Goal: Task Accomplishment & Management: Manage account settings

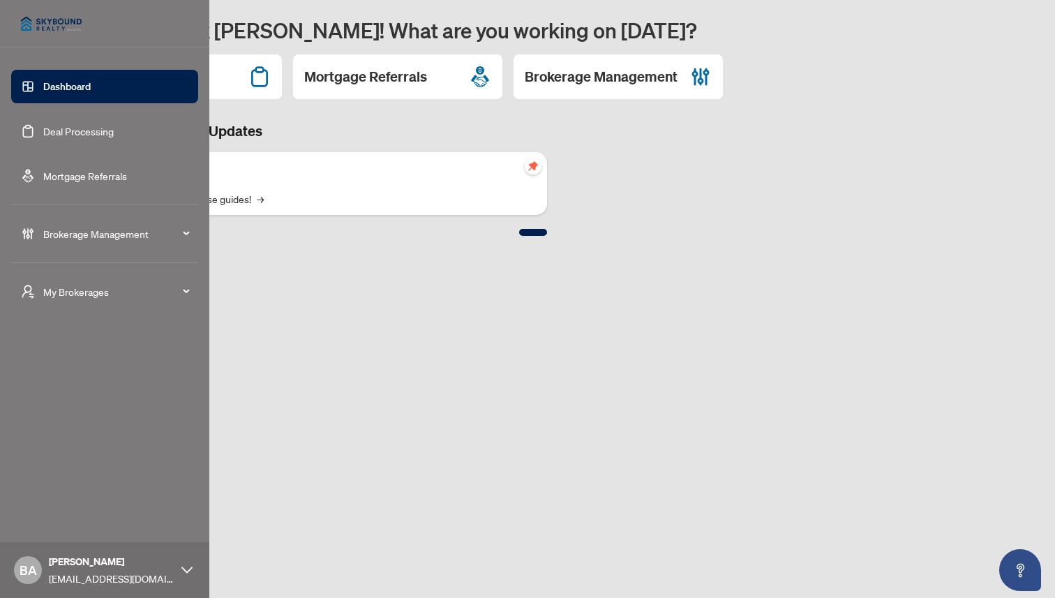
click at [96, 236] on span "Brokerage Management" at bounding box center [115, 233] width 145 height 15
click at [88, 421] on link "Agent Types & Profile Templates" at bounding box center [100, 417] width 142 height 13
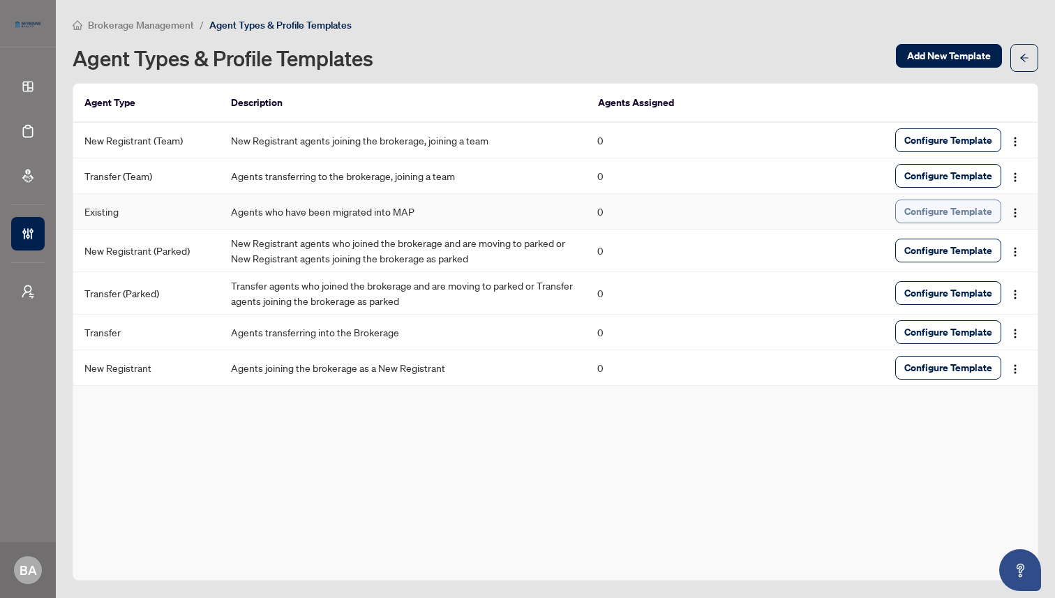
click at [930, 209] on span "Configure Template" at bounding box center [948, 211] width 88 height 22
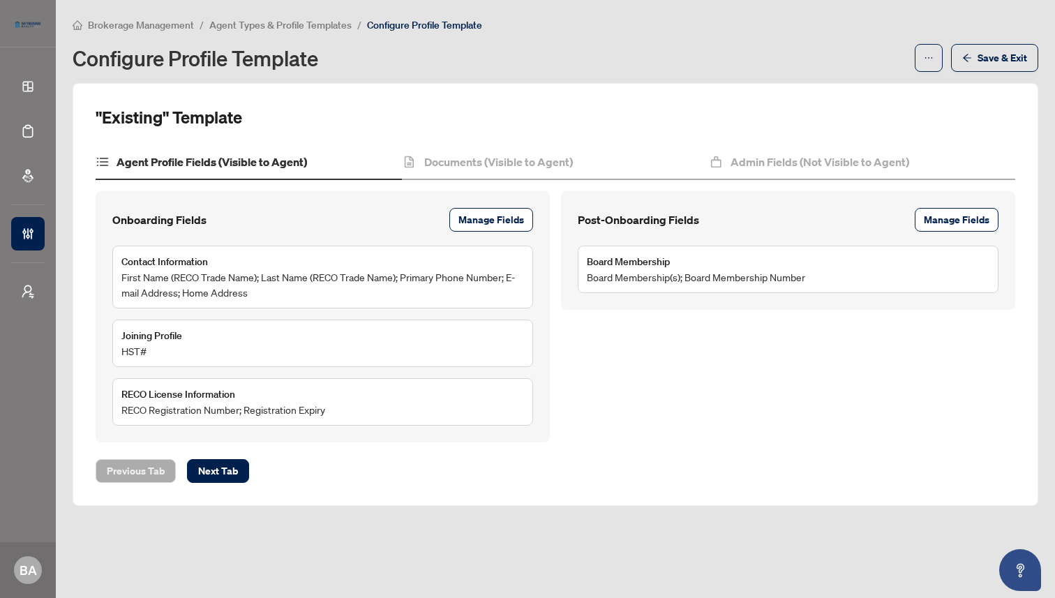
click at [287, 289] on span "First Name (RECO Trade Name); Last Name (RECO Trade Name); Primary Phone Number…" at bounding box center [322, 284] width 402 height 31
click at [489, 222] on span "Manage Fields" at bounding box center [491, 220] width 66 height 22
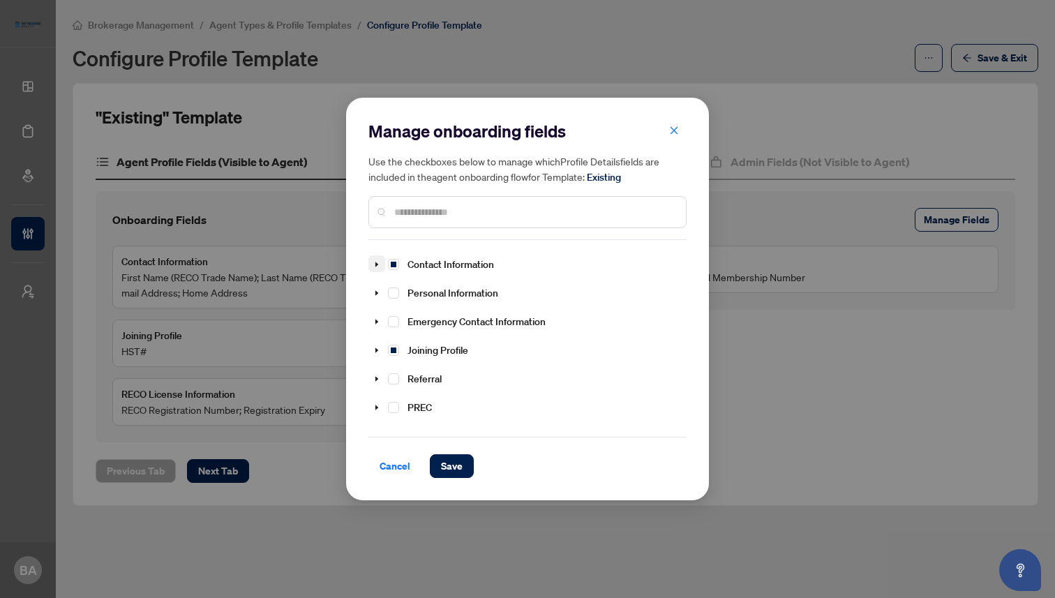
click at [375, 265] on icon "caret-down" at bounding box center [376, 264] width 7 height 7
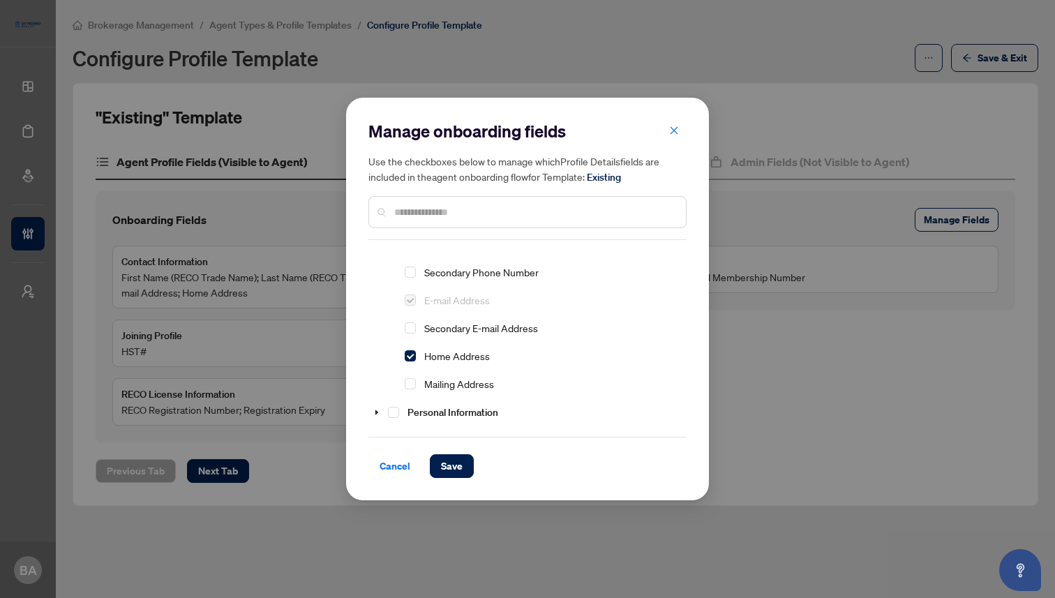
scroll to position [112, 0]
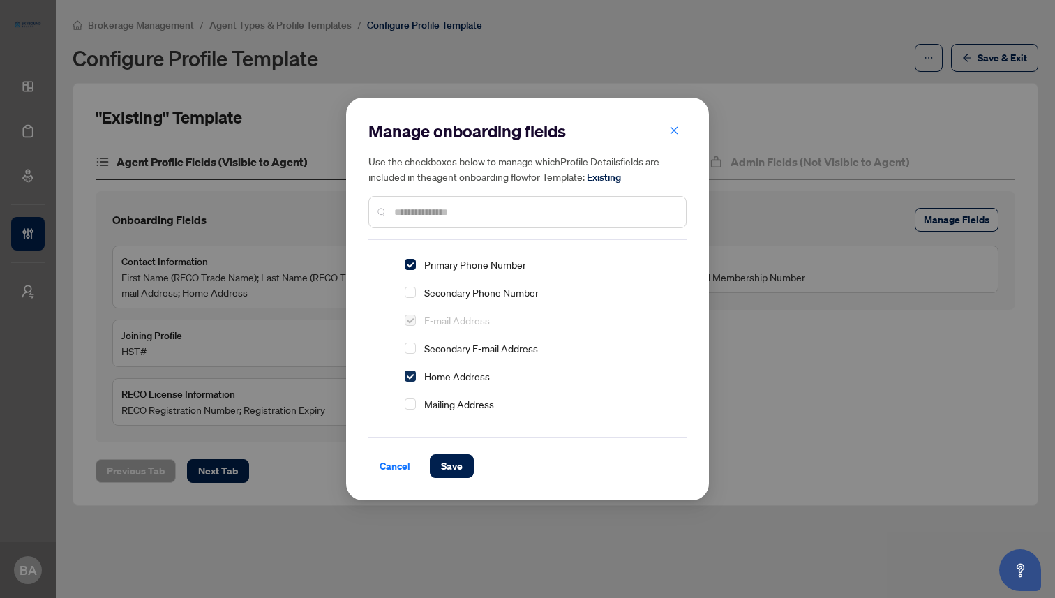
click at [411, 375] on span "Select Home Address" at bounding box center [410, 375] width 11 height 11
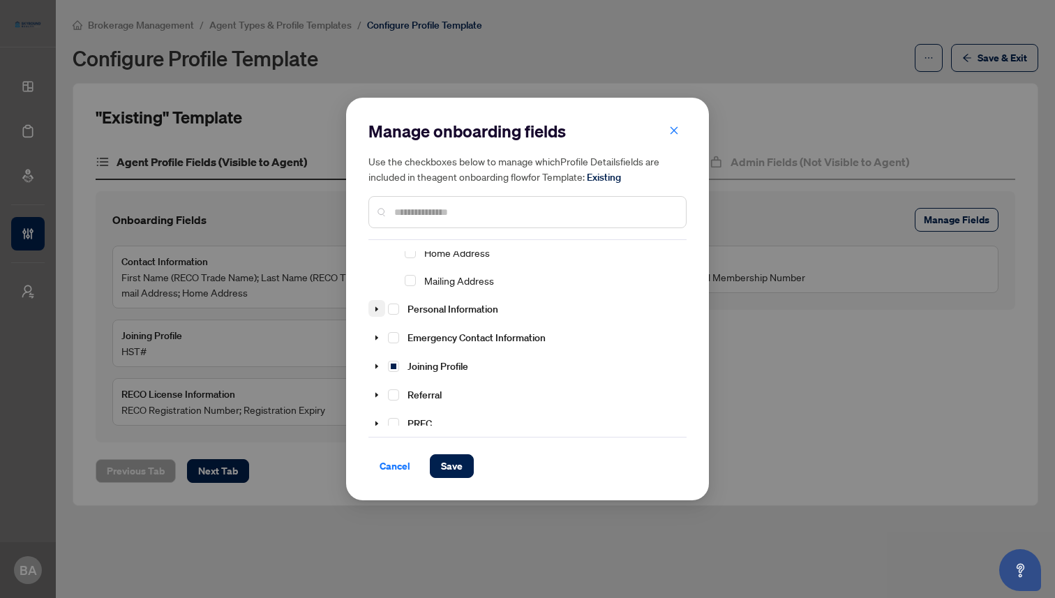
click at [376, 310] on icon "caret-down" at bounding box center [376, 308] width 7 height 7
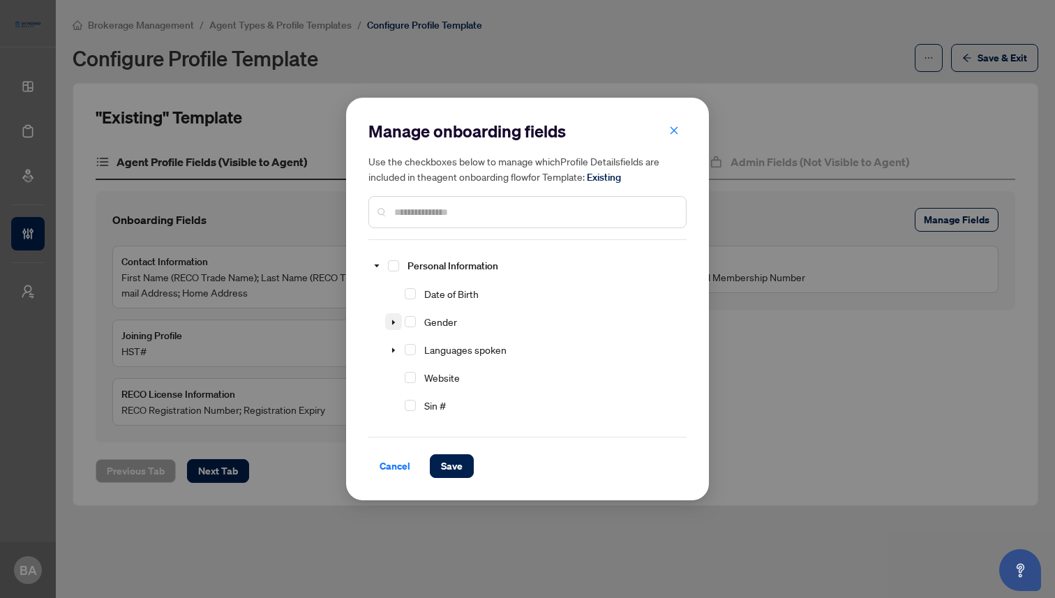
scroll to position [276, 0]
click at [376, 267] on icon "caret-down" at bounding box center [377, 267] width 5 height 3
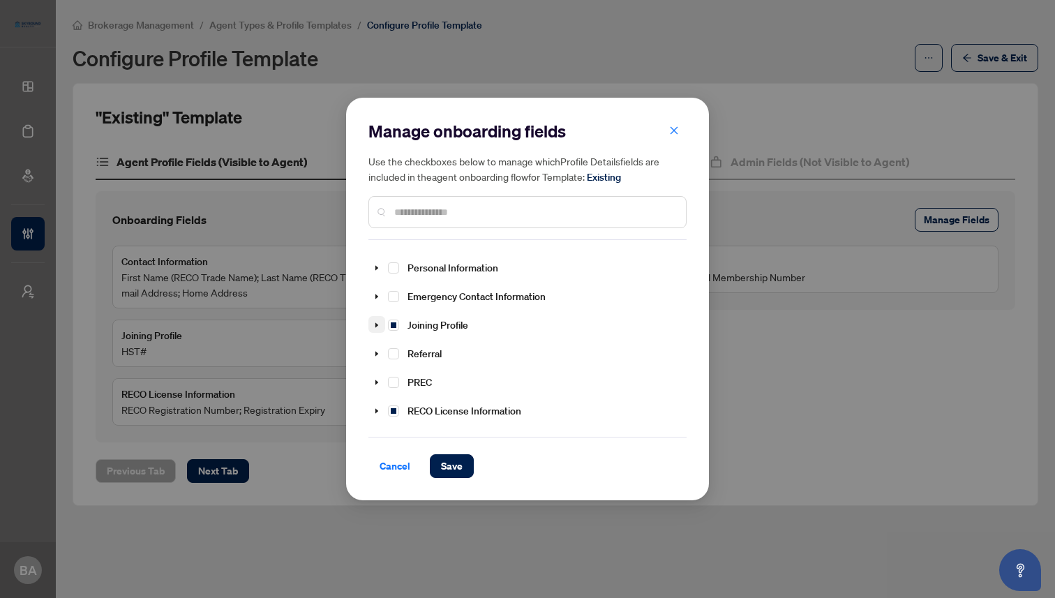
click at [375, 323] on icon "caret-down" at bounding box center [376, 325] width 3 height 5
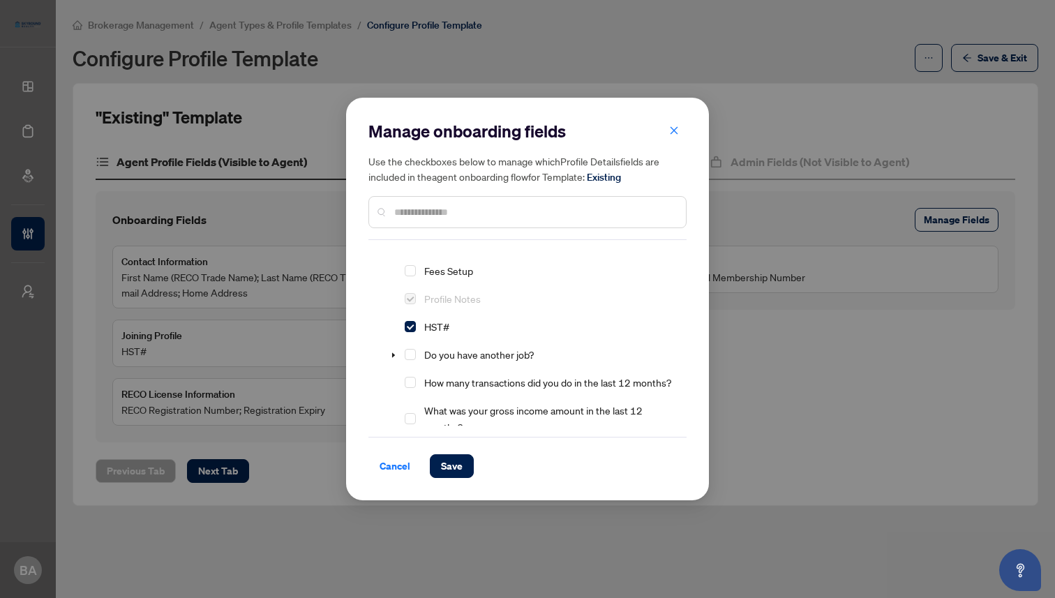
scroll to position [441, 0]
click at [410, 324] on span "Select HST#" at bounding box center [410, 327] width 11 height 11
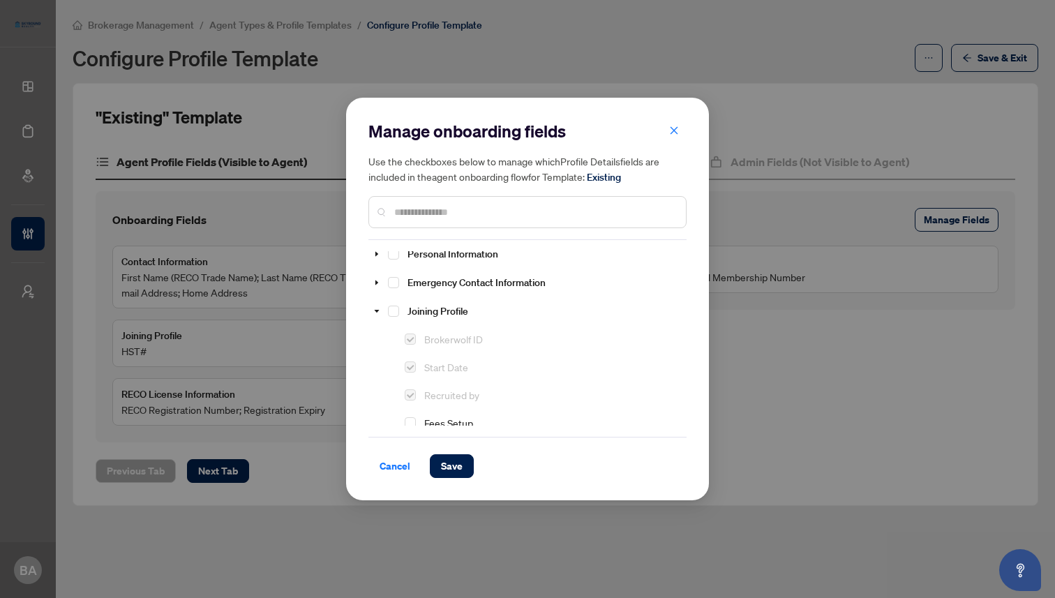
scroll to position [286, 0]
click at [375, 312] on icon "caret-down" at bounding box center [376, 315] width 7 height 7
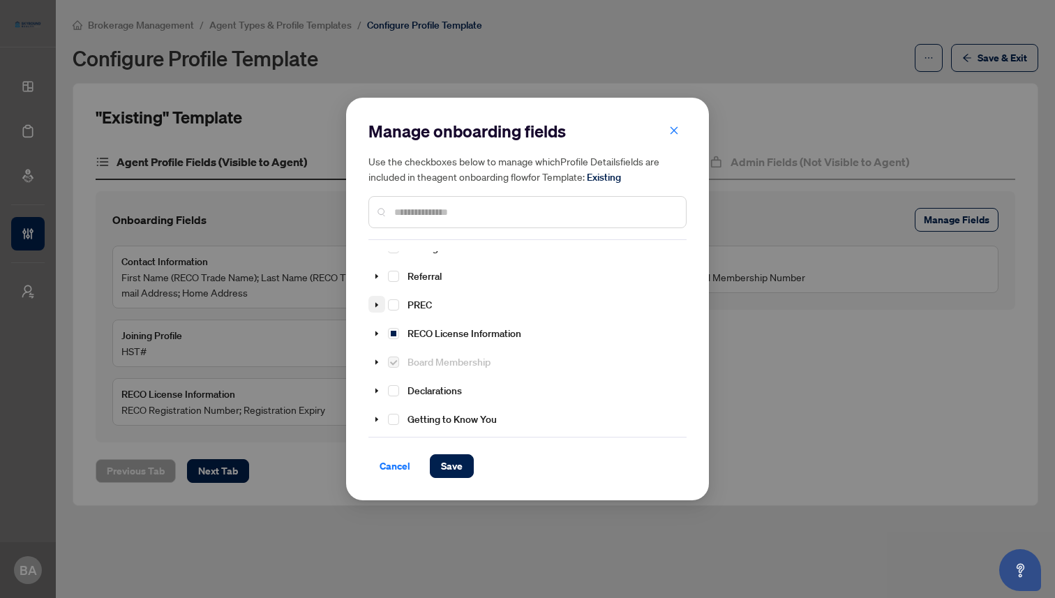
scroll to position [358, 0]
click at [372, 327] on span at bounding box center [376, 328] width 17 height 17
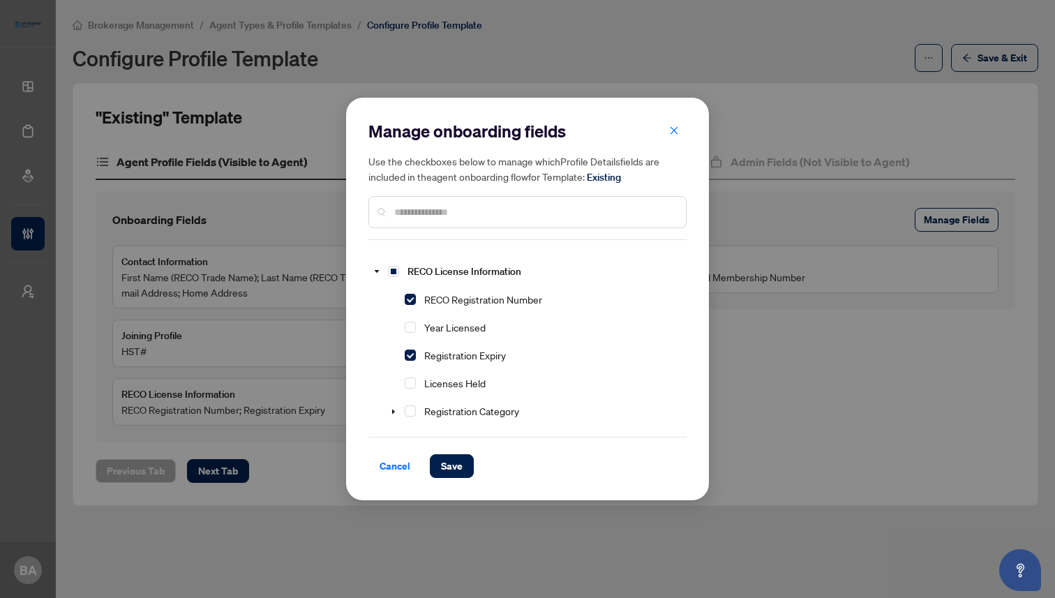
scroll to position [417, 0]
click at [399, 465] on span "Cancel" at bounding box center [394, 466] width 31 height 22
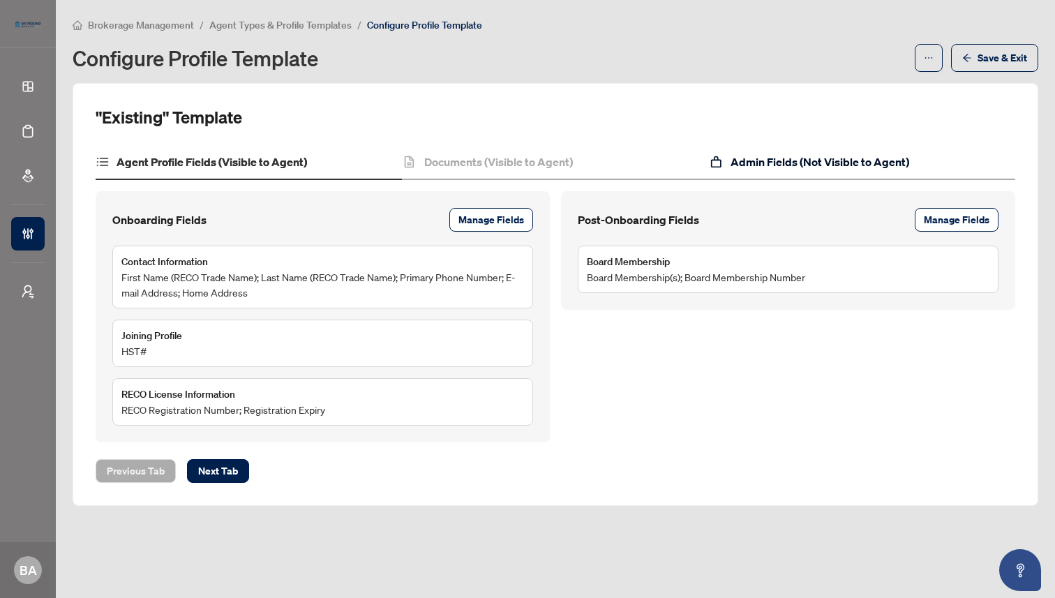
click at [837, 163] on h4 "Admin Fields (Not Visible to Agent)" at bounding box center [819, 161] width 179 height 17
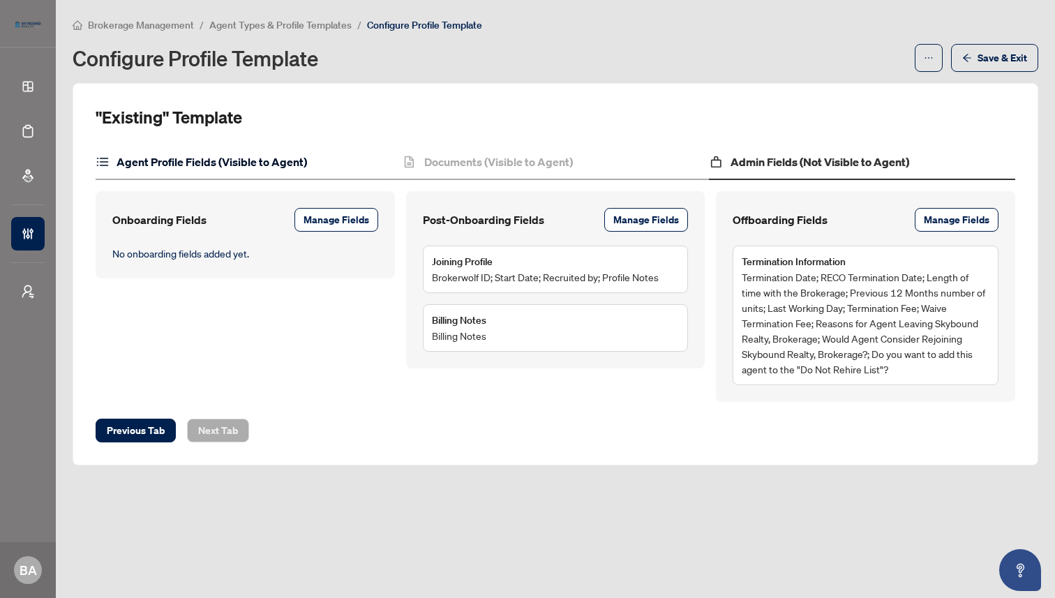
click at [246, 157] on h4 "Agent Profile Fields (Visible to Agent)" at bounding box center [211, 161] width 190 height 17
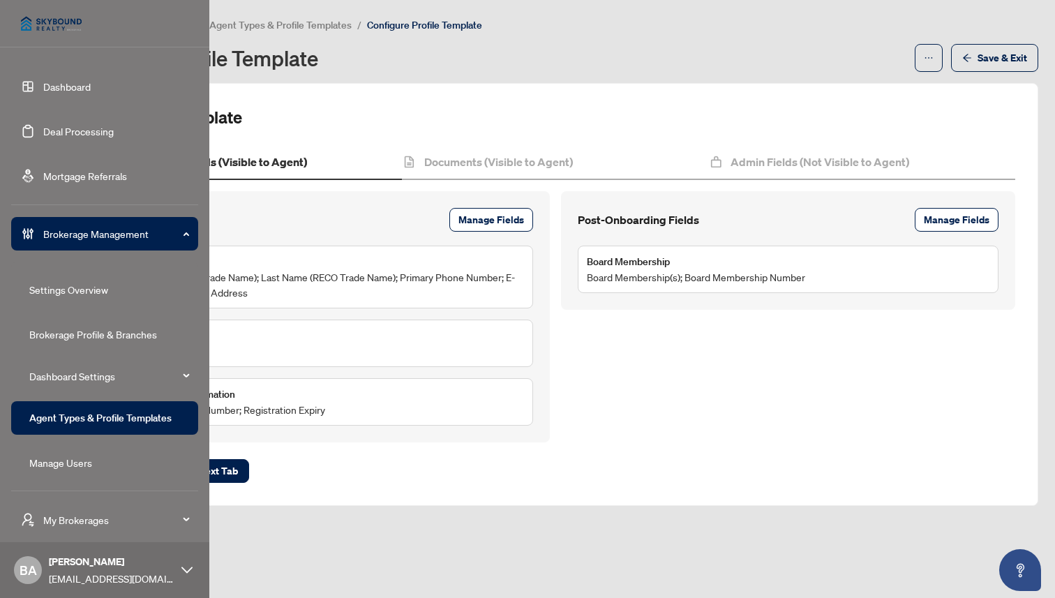
click at [81, 128] on link "Deal Processing" at bounding box center [78, 131] width 70 height 13
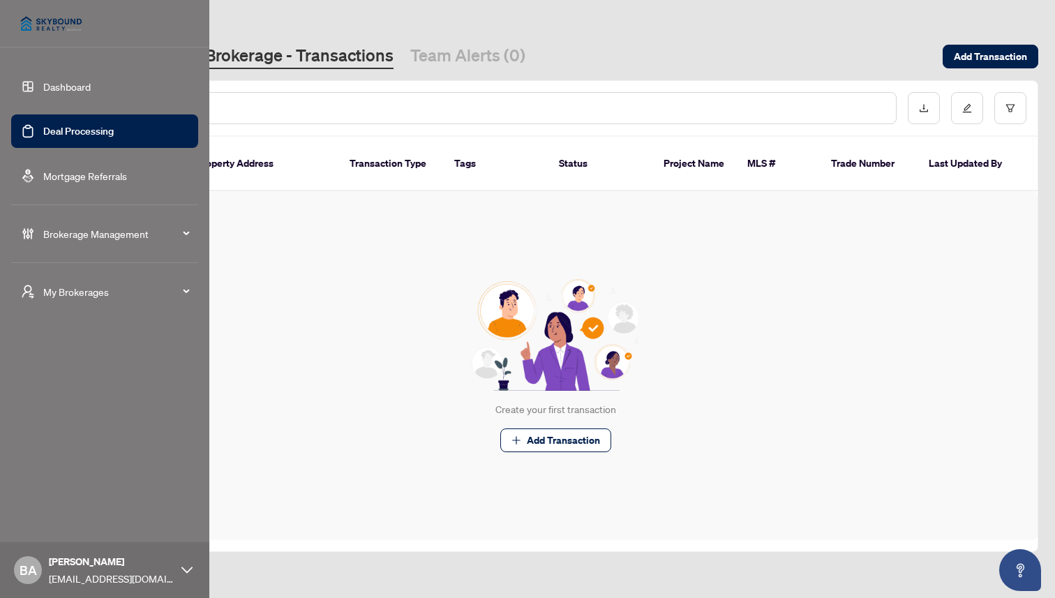
click at [37, 20] on img at bounding box center [51, 23] width 80 height 33
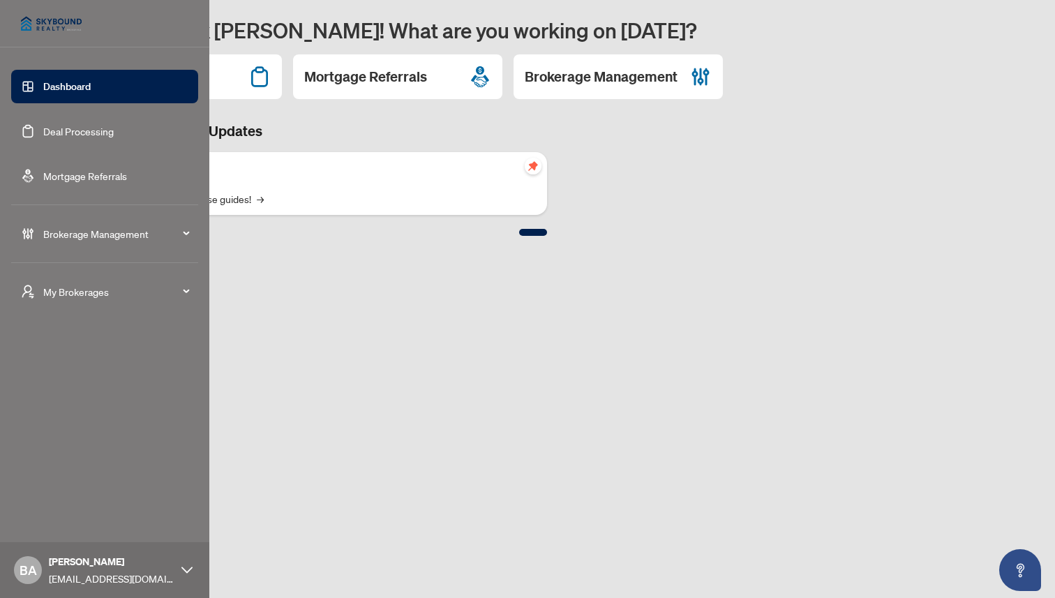
click at [116, 231] on span "Brokerage Management" at bounding box center [115, 233] width 145 height 15
click at [91, 286] on link "Settings Overview" at bounding box center [68, 289] width 79 height 13
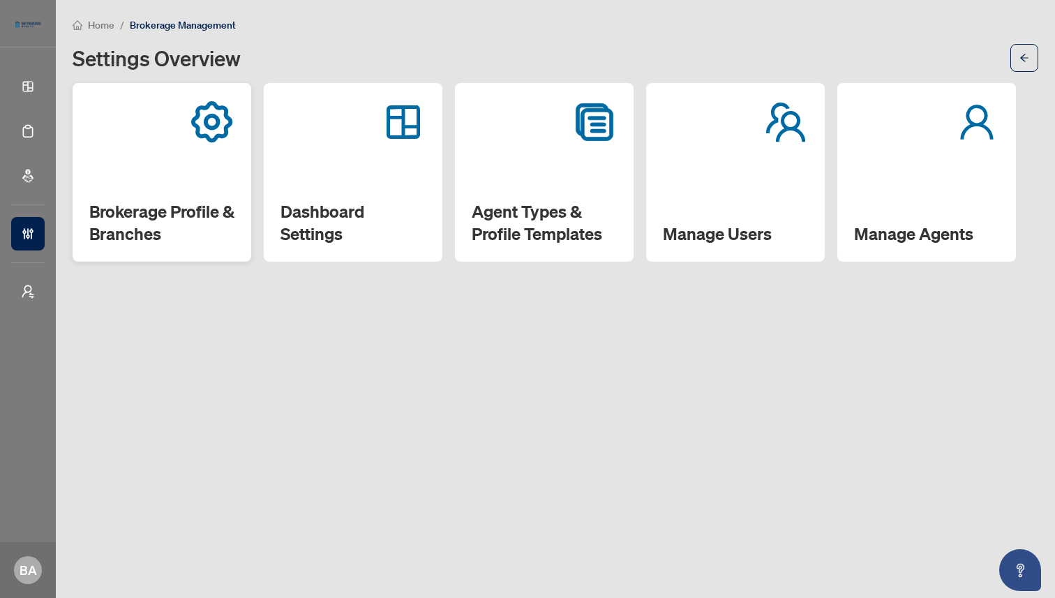
click at [159, 207] on h2 "Brokerage Profile & Branches" at bounding box center [161, 222] width 145 height 45
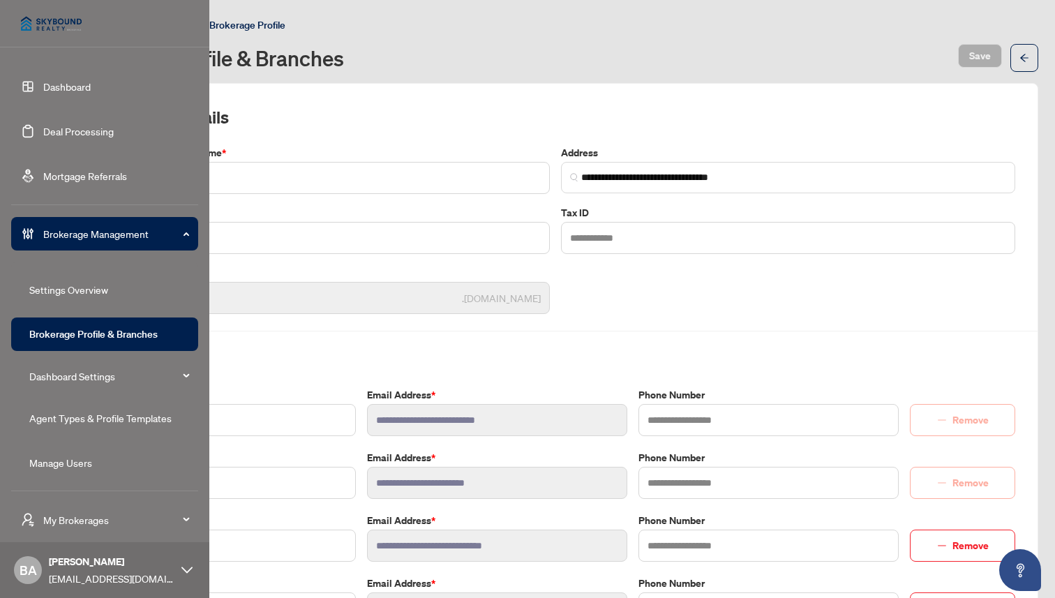
click at [65, 289] on link "Settings Overview" at bounding box center [68, 289] width 79 height 13
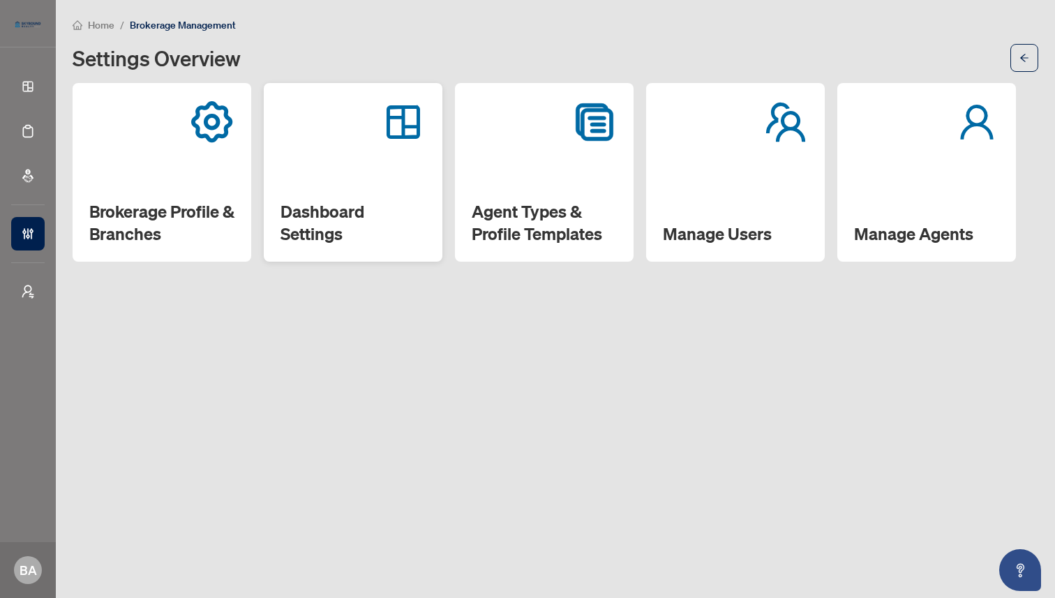
click at [330, 201] on h2 "Dashboard Settings" at bounding box center [352, 222] width 145 height 45
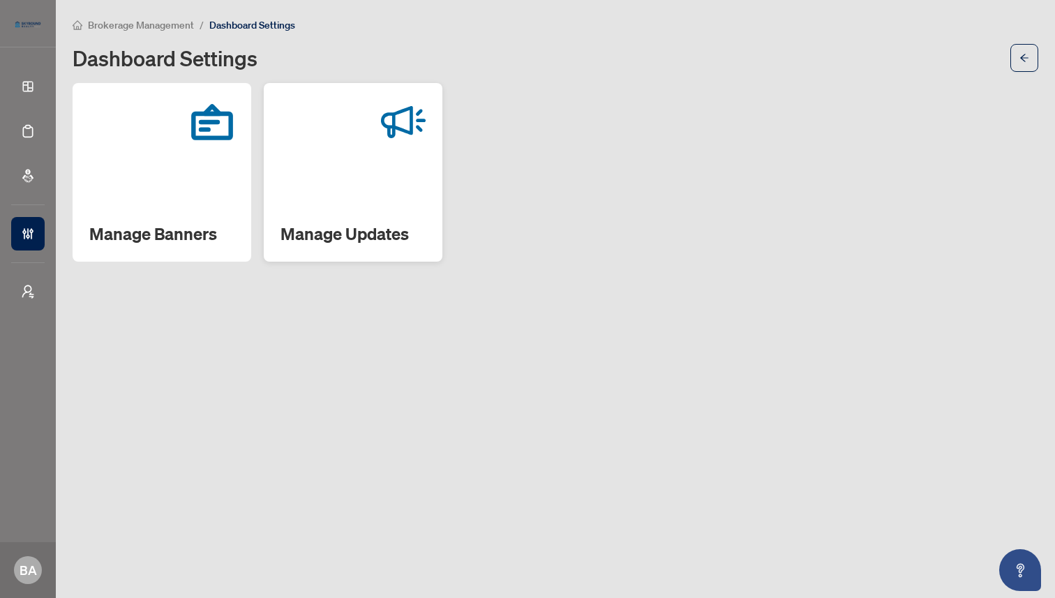
click at [336, 195] on div "Manage Updates" at bounding box center [353, 172] width 179 height 179
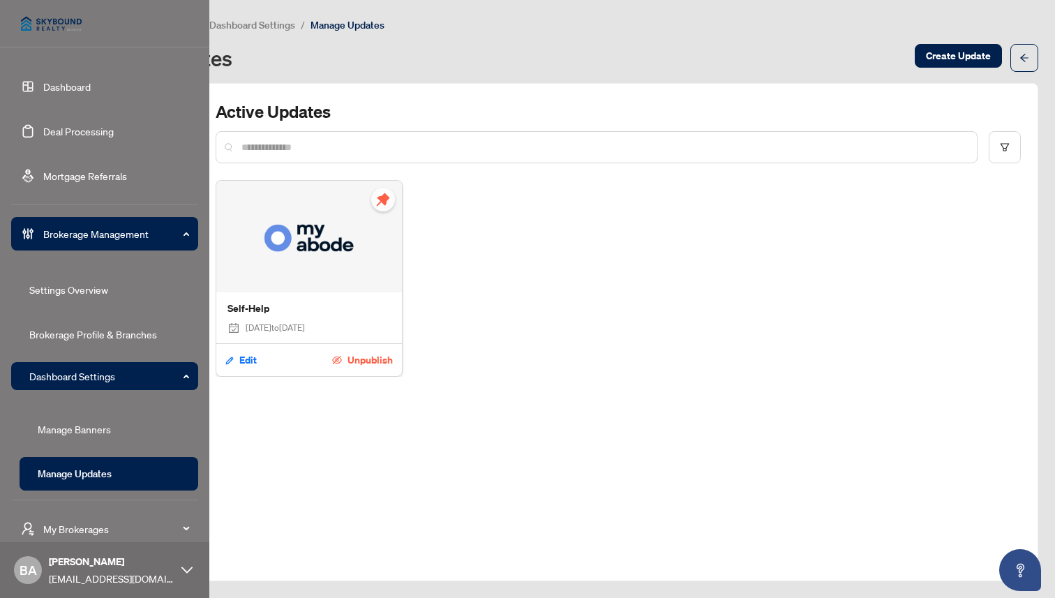
click at [70, 84] on link "Dashboard" at bounding box center [66, 86] width 47 height 13
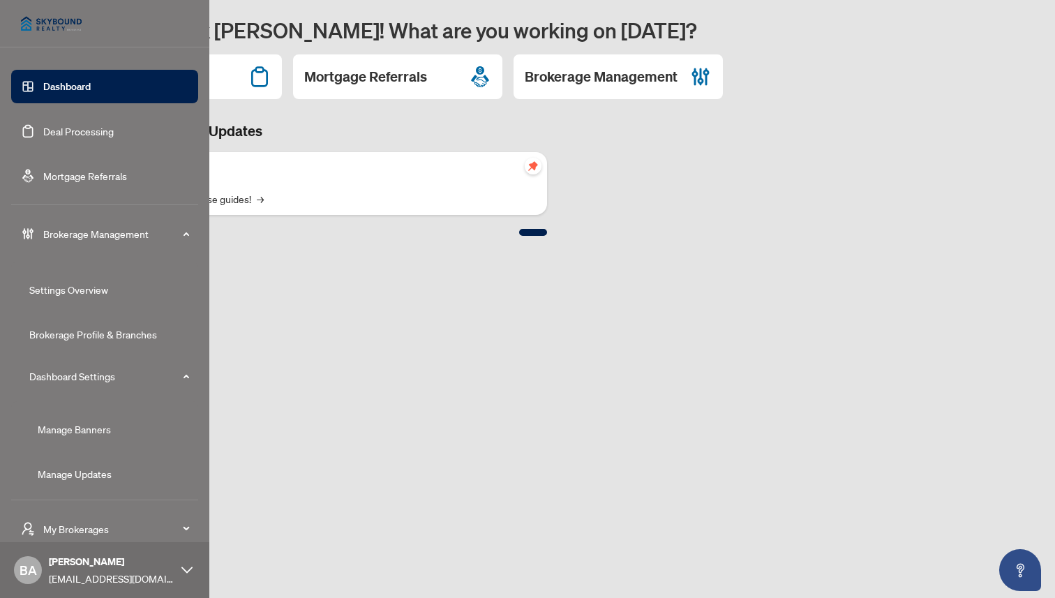
click at [64, 232] on span "Brokerage Management" at bounding box center [115, 233] width 145 height 15
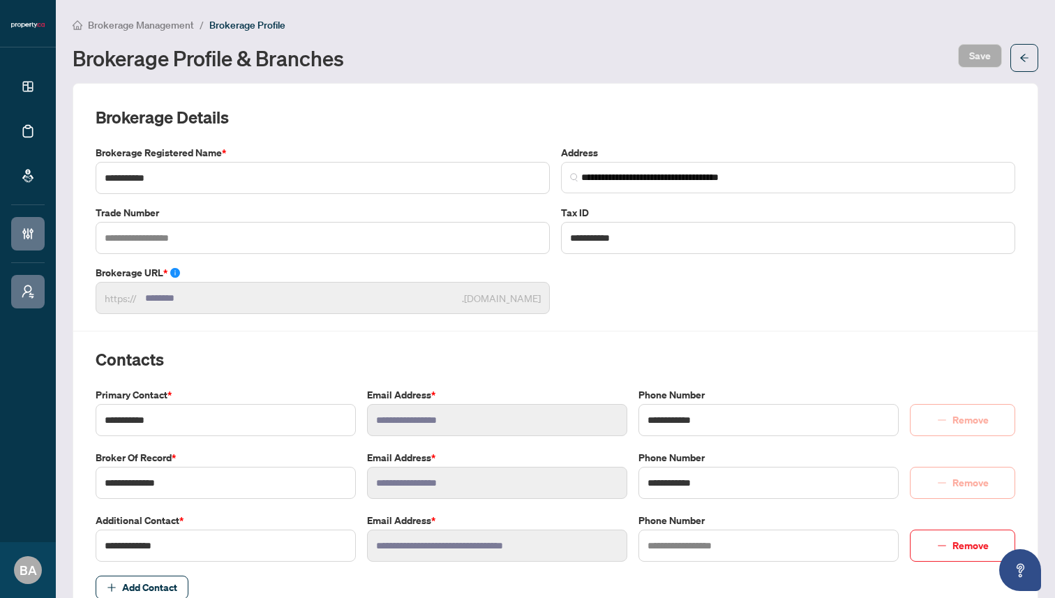
scroll to position [409, 0]
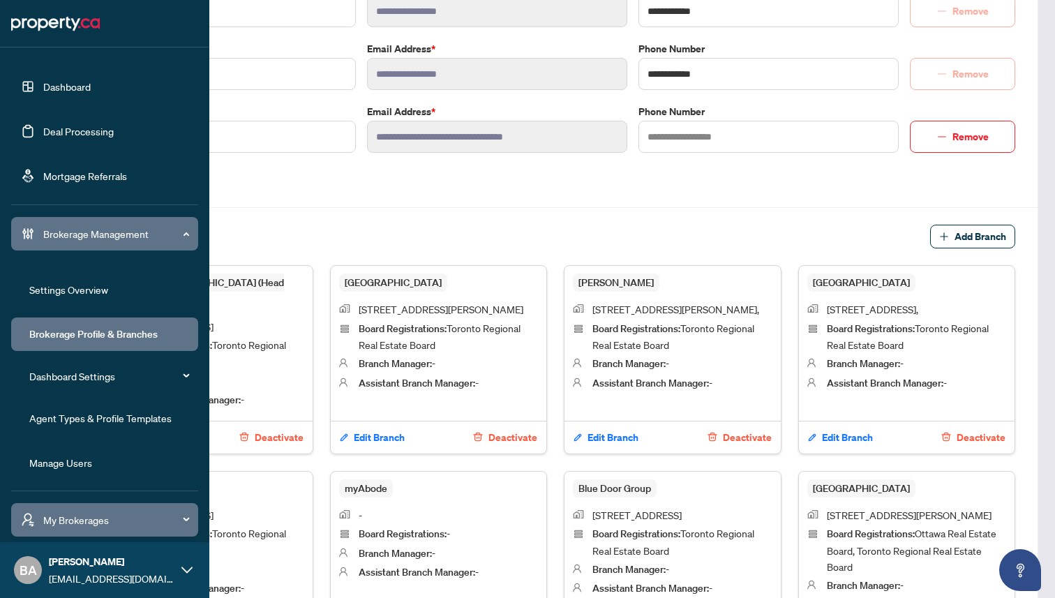
click at [101, 125] on link "Deal Processing" at bounding box center [78, 131] width 70 height 13
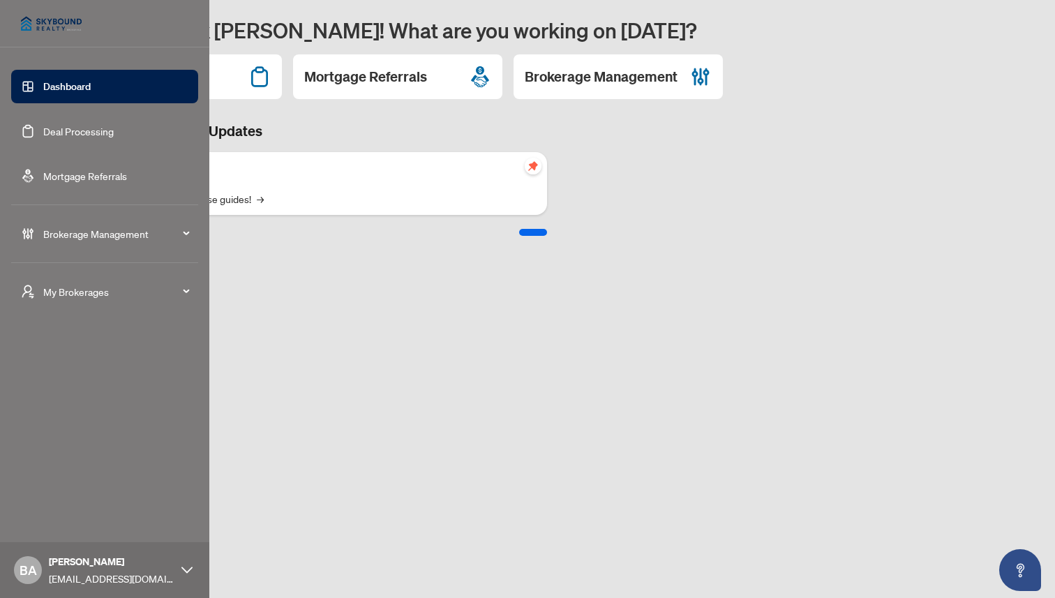
click at [70, 126] on link "Deal Processing" at bounding box center [78, 131] width 70 height 13
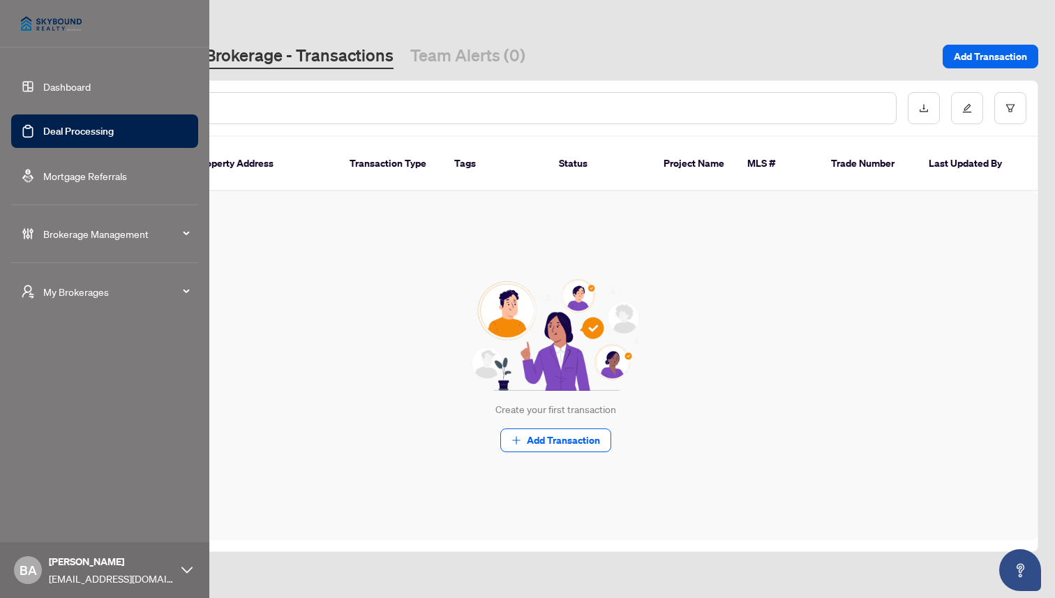
click at [59, 81] on link "Dashboard" at bounding box center [66, 86] width 47 height 13
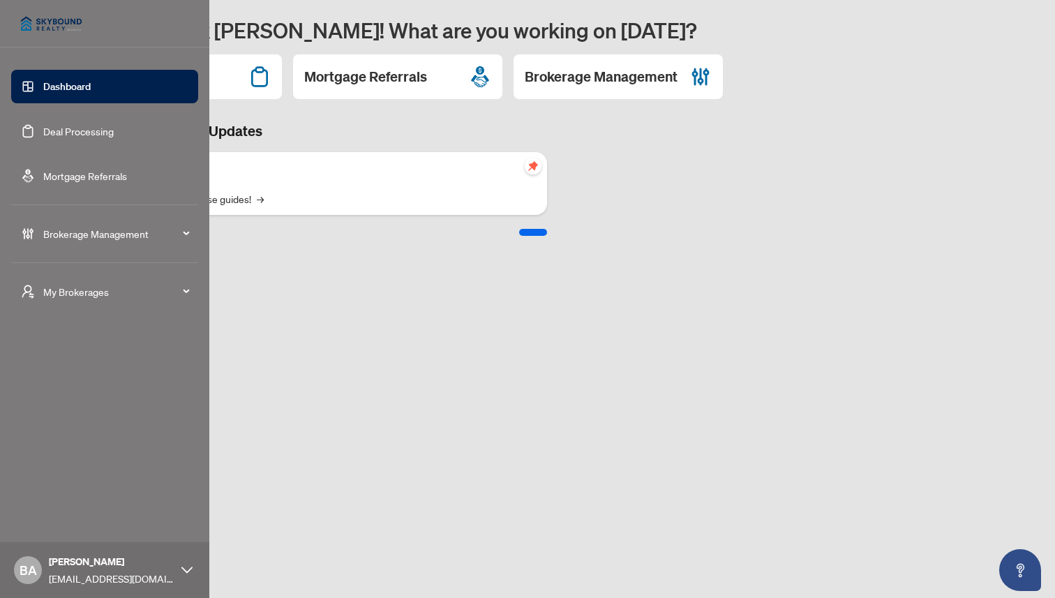
click at [66, 132] on link "Deal Processing" at bounding box center [78, 131] width 70 height 13
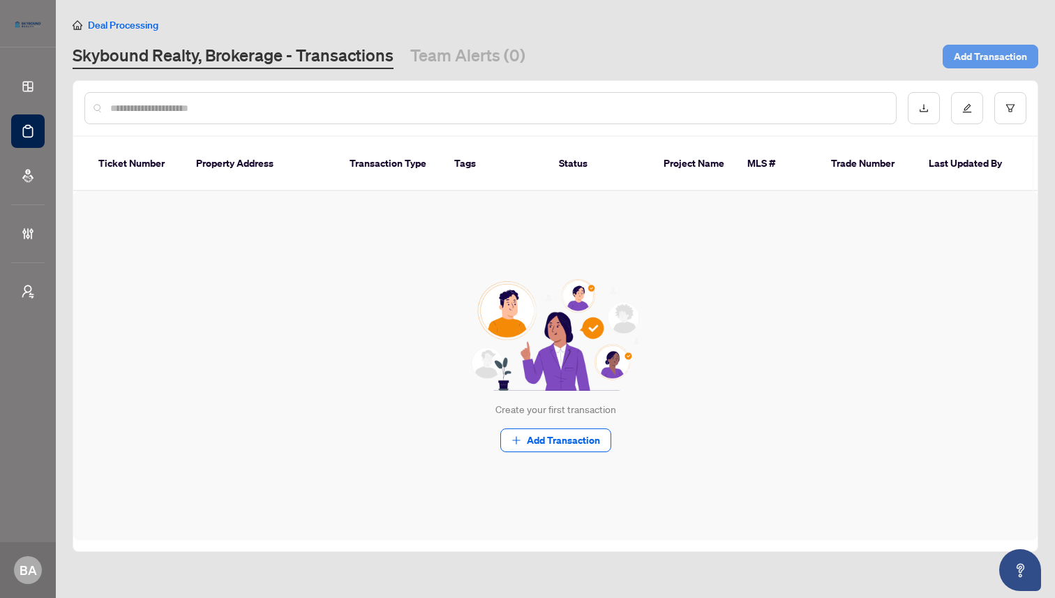
click at [1019, 55] on span "Add Transaction" at bounding box center [989, 56] width 73 height 22
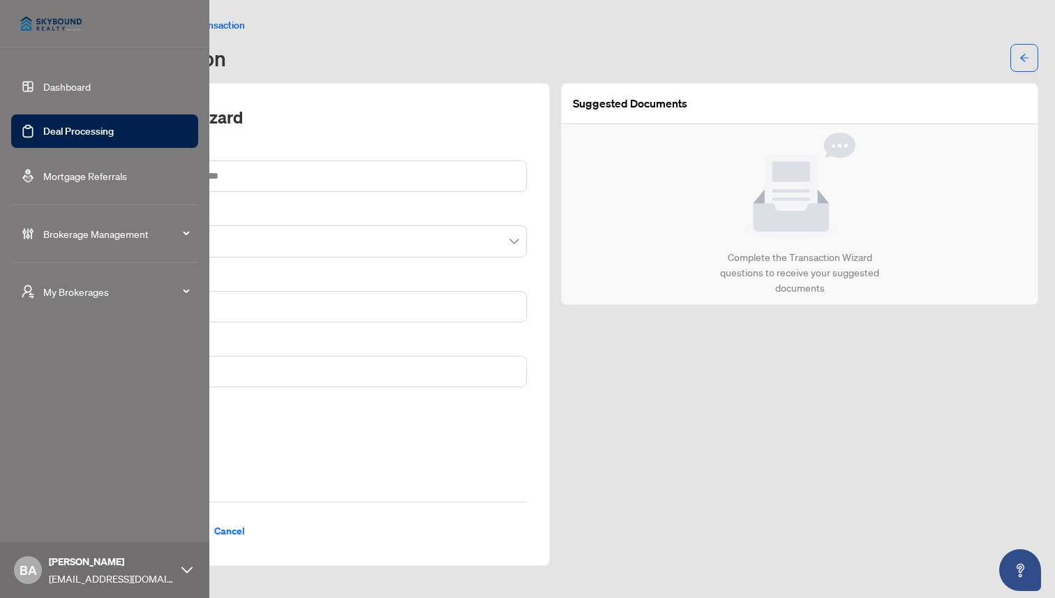
click at [50, 84] on link "Dashboard" at bounding box center [66, 86] width 47 height 13
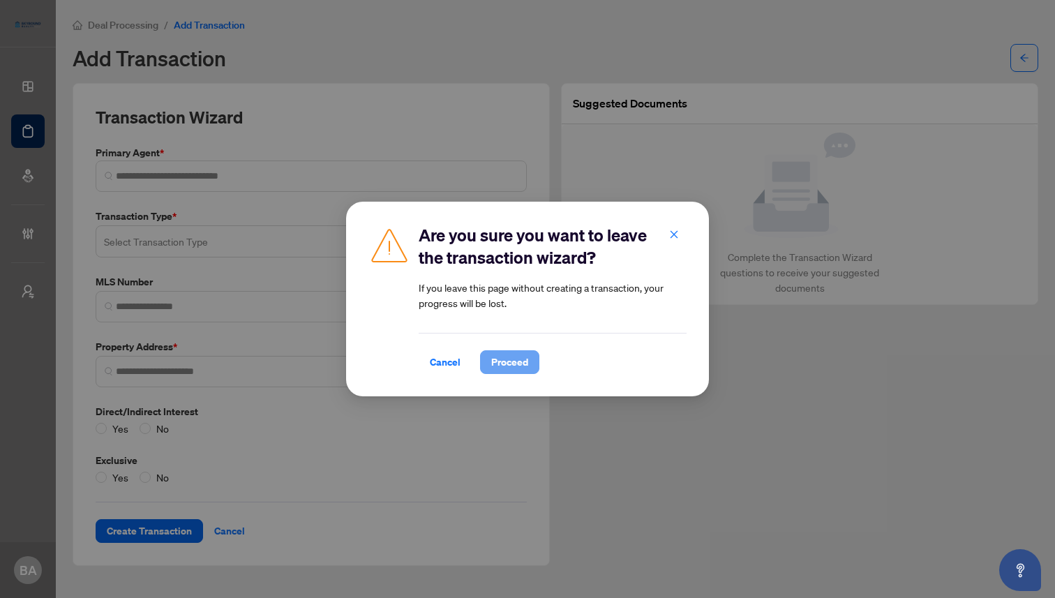
click at [502, 358] on span "Proceed" at bounding box center [509, 362] width 37 height 22
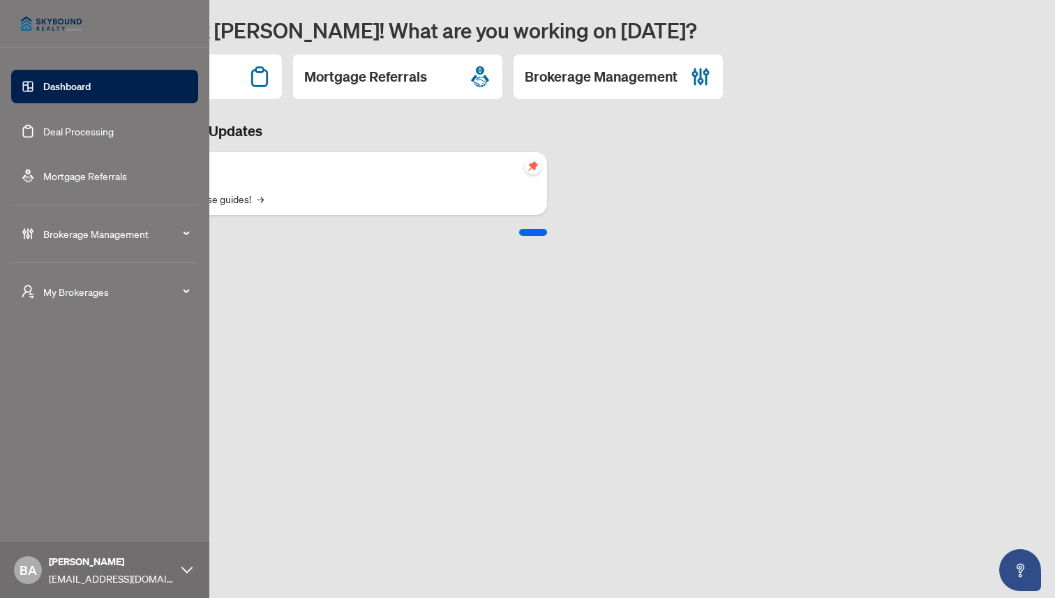
click at [67, 173] on link "Mortgage Referrals" at bounding box center [85, 175] width 84 height 13
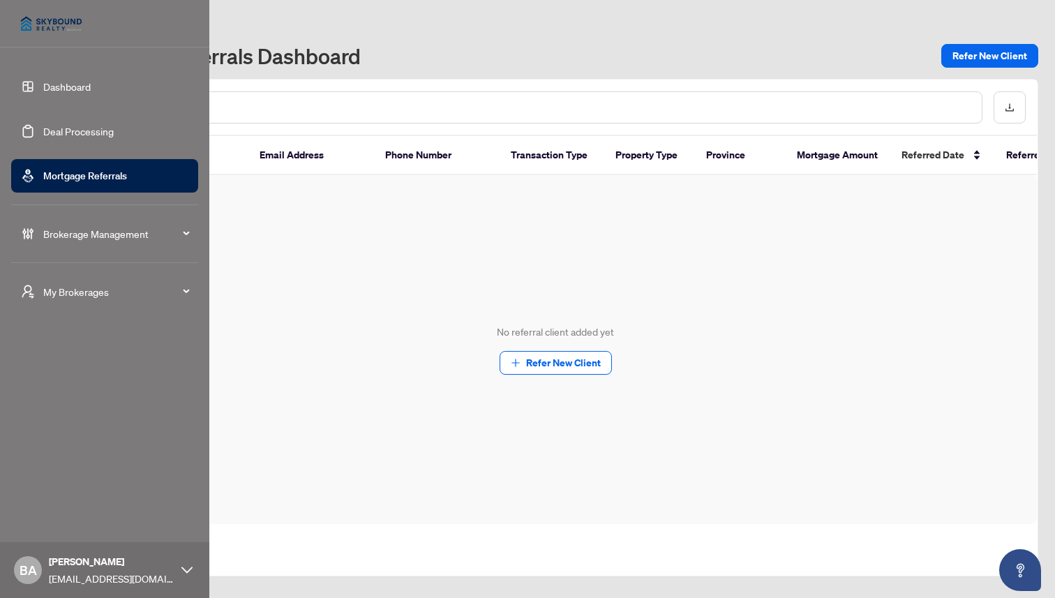
click at [68, 236] on span "Brokerage Management" at bounding box center [115, 233] width 145 height 15
click at [67, 88] on link "Dashboard" at bounding box center [66, 86] width 47 height 13
